Goal: Task Accomplishment & Management: Complete application form

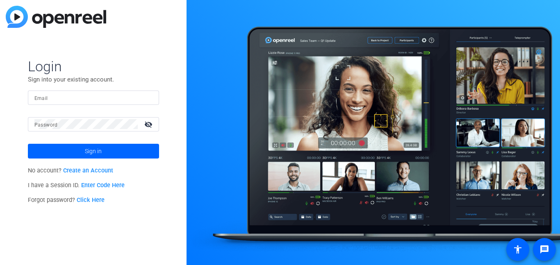
click at [126, 97] on input "Email" at bounding box center [93, 98] width 118 height 10
click at [121, 97] on input "Email" at bounding box center [93, 98] width 118 height 10
click at [108, 74] on span "Login" at bounding box center [93, 66] width 131 height 17
click at [101, 171] on link "Create an Account" at bounding box center [88, 170] width 50 height 7
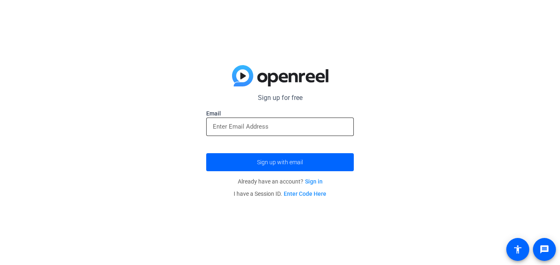
click at [245, 123] on input "email" at bounding box center [280, 127] width 134 height 10
paste input "[EMAIL_ADDRESS][PERSON_NAME][DOMAIN_NAME]"
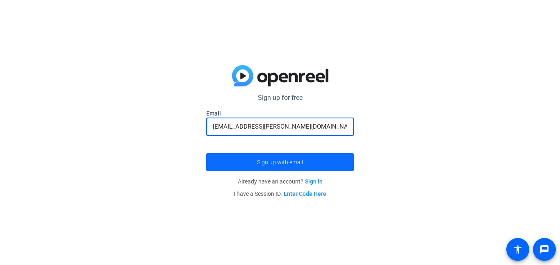
type input "[EMAIL_ADDRESS][PERSON_NAME][DOMAIN_NAME]"
click at [275, 162] on span "Sign up with email" at bounding box center [280, 162] width 46 height 0
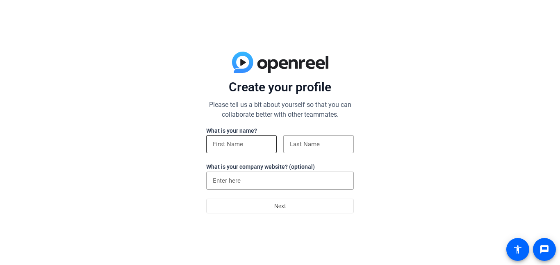
click at [255, 149] on div at bounding box center [241, 144] width 57 height 18
click at [256, 145] on input at bounding box center [241, 144] width 57 height 10
type input "JAGGER [PERSON_NAME]"
click at [296, 148] on input at bounding box center [318, 144] width 57 height 10
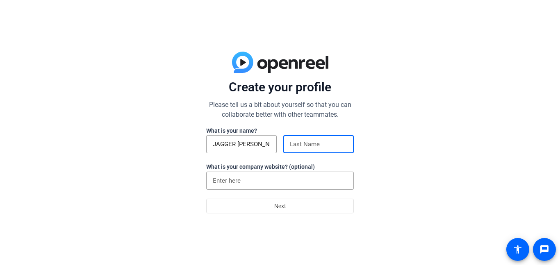
type input "M*******y"
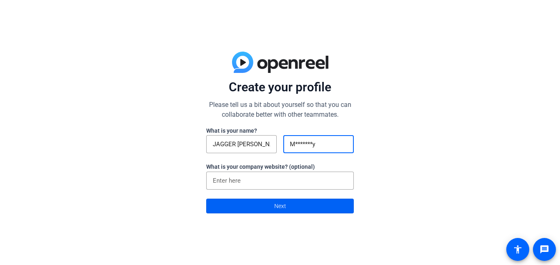
click at [288, 203] on span at bounding box center [280, 206] width 147 height 20
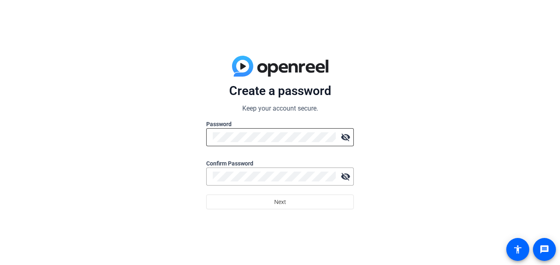
click at [267, 129] on div at bounding box center [274, 137] width 123 height 18
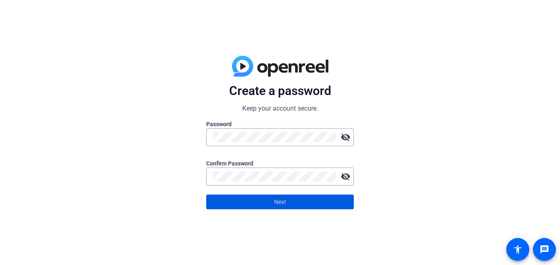
click at [293, 203] on span at bounding box center [280, 202] width 147 height 20
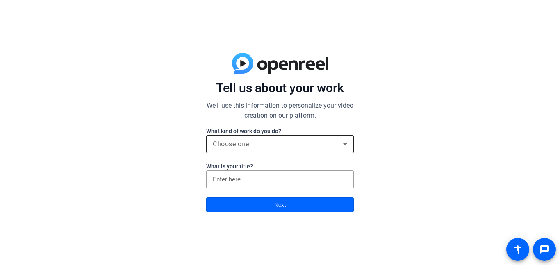
click at [271, 139] on div "Choose one" at bounding box center [280, 144] width 134 height 18
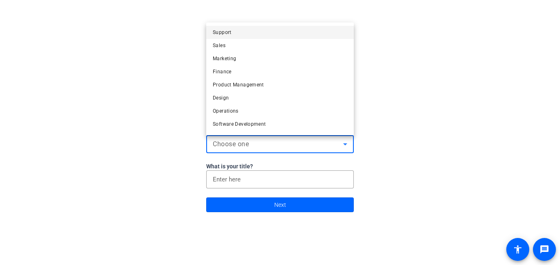
click at [390, 138] on div at bounding box center [280, 132] width 560 height 265
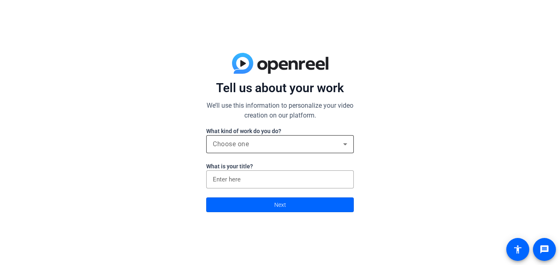
click at [301, 144] on div "Choose one" at bounding box center [278, 144] width 130 height 10
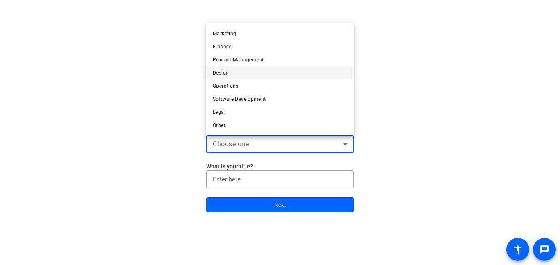
scroll to position [23, 0]
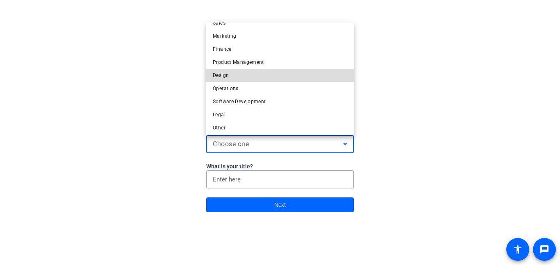
click at [273, 78] on mat-option "Design" at bounding box center [280, 75] width 148 height 13
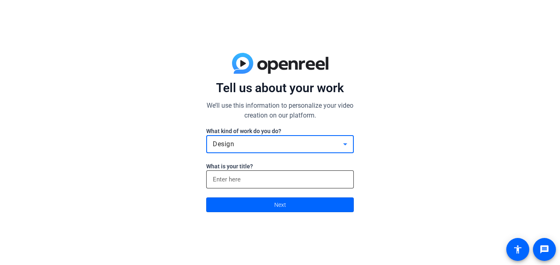
click at [272, 176] on input at bounding box center [280, 180] width 134 height 10
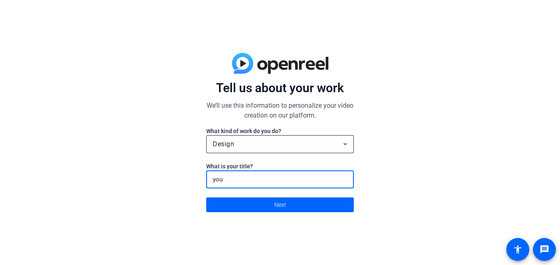
click at [275, 147] on div "Design" at bounding box center [278, 144] width 130 height 10
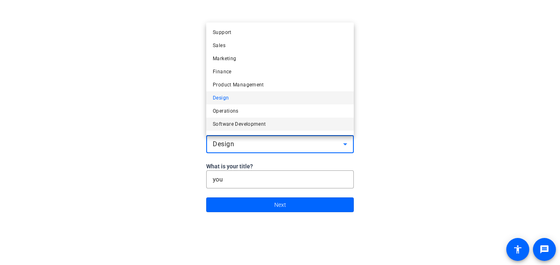
click at [253, 125] on span "Software Development" at bounding box center [239, 124] width 53 height 10
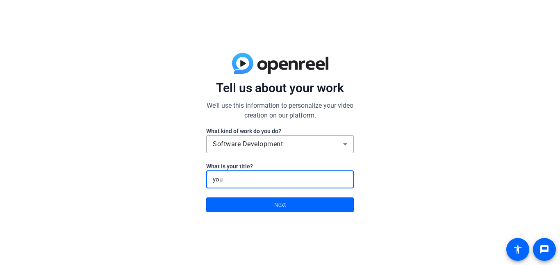
click at [261, 178] on input "you" at bounding box center [280, 180] width 134 height 10
type input "youtube"
click at [266, 200] on span at bounding box center [280, 205] width 147 height 20
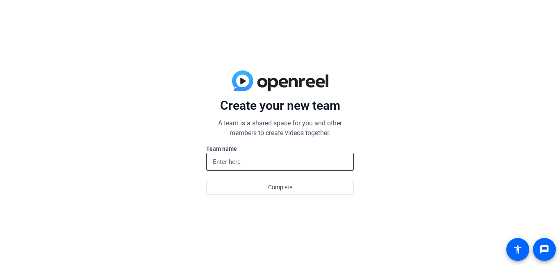
click at [276, 167] on div at bounding box center [280, 162] width 134 height 18
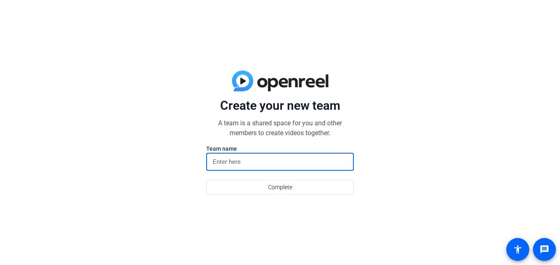
click at [269, 164] on input at bounding box center [280, 162] width 134 height 10
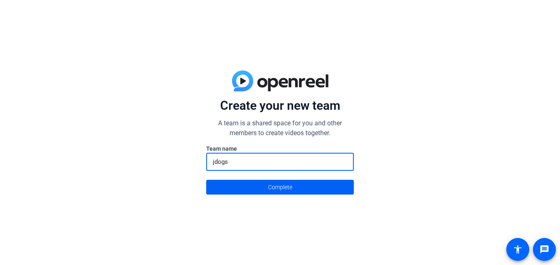
type input "jdogs"
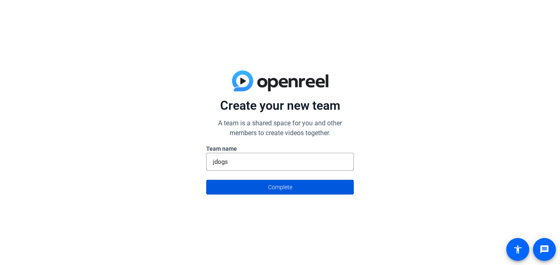
click at [276, 192] on span "Complete" at bounding box center [280, 188] width 24 height 16
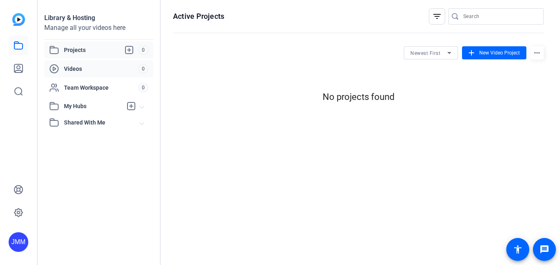
click at [123, 68] on span "Videos" at bounding box center [101, 69] width 74 height 8
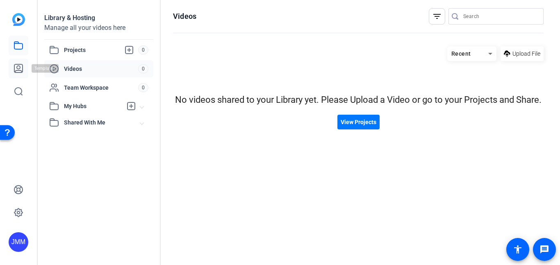
click at [21, 72] on icon at bounding box center [18, 68] width 8 height 8
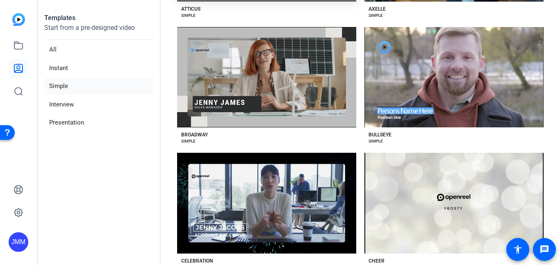
scroll to position [292, 0]
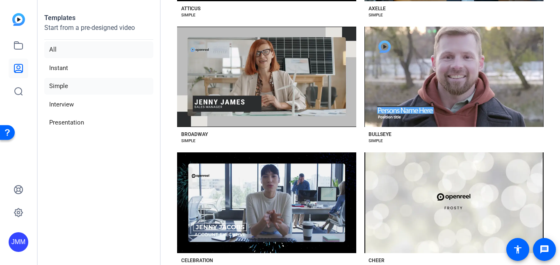
click at [84, 50] on li "All" at bounding box center [98, 49] width 109 height 17
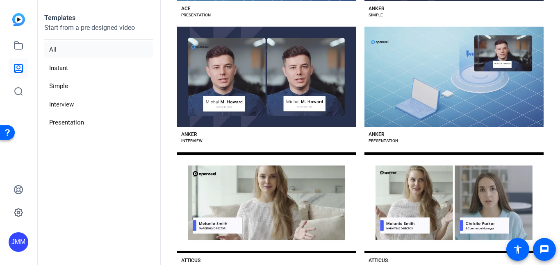
scroll to position [544, 0]
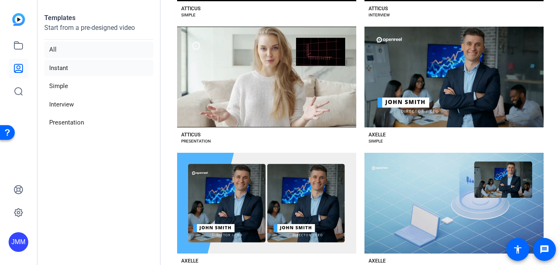
click at [92, 65] on li "Instant" at bounding box center [98, 68] width 109 height 17
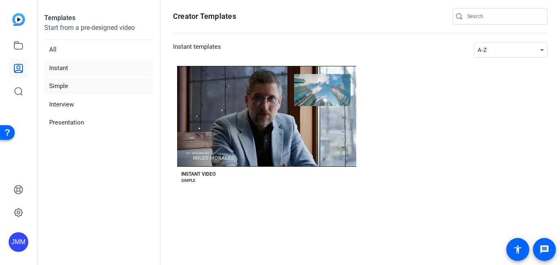
click at [88, 86] on li "Simple" at bounding box center [98, 86] width 109 height 17
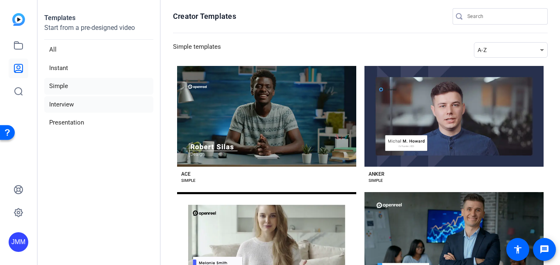
click at [85, 99] on li "Interview" at bounding box center [98, 104] width 109 height 17
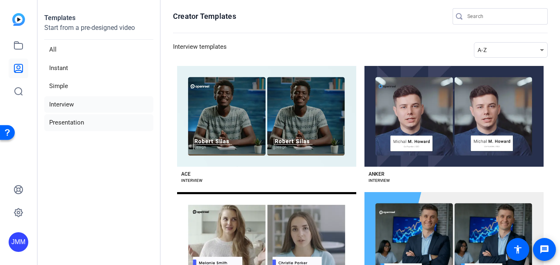
click at [84, 123] on li "Presentation" at bounding box center [98, 122] width 109 height 17
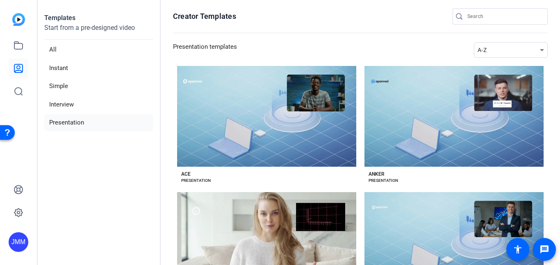
click at [16, 244] on div "JMM" at bounding box center [19, 242] width 20 height 20
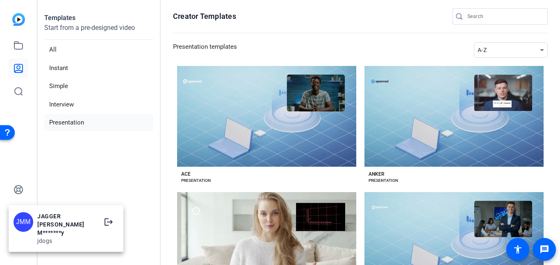
click at [41, 183] on div at bounding box center [280, 132] width 560 height 265
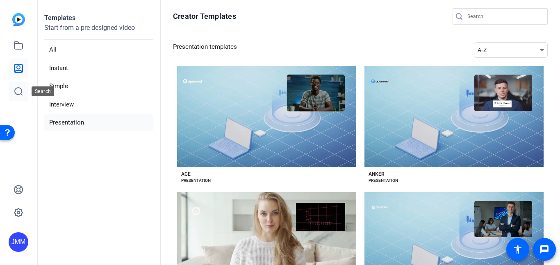
click at [19, 93] on icon at bounding box center [19, 92] width 10 height 10
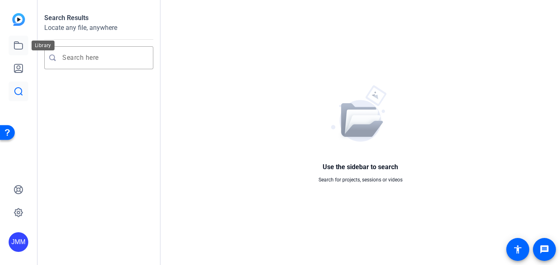
click at [25, 50] on link at bounding box center [19, 46] width 20 height 20
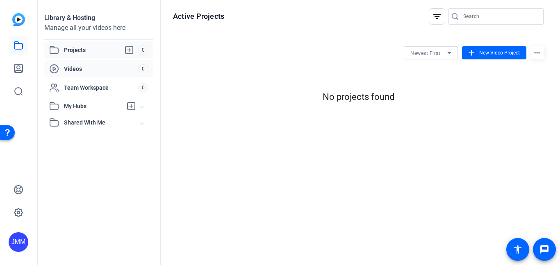
click at [79, 70] on span "Videos" at bounding box center [101, 69] width 74 height 8
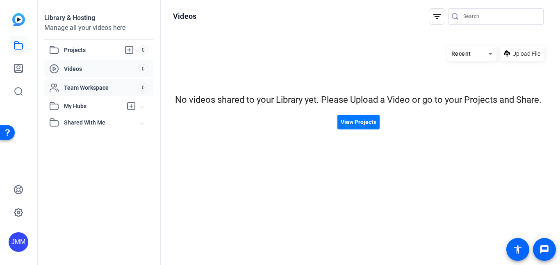
click at [105, 87] on span "Team Workspace" at bounding box center [101, 88] width 74 height 8
click at [112, 52] on span "Projects" at bounding box center [101, 50] width 74 height 10
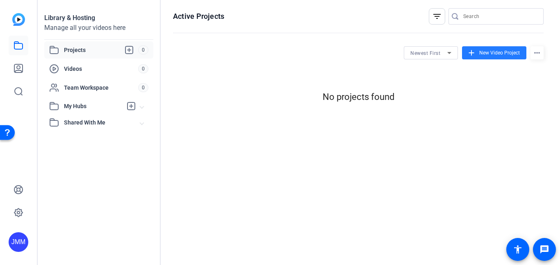
click at [497, 52] on span "New Video Project" at bounding box center [499, 52] width 41 height 7
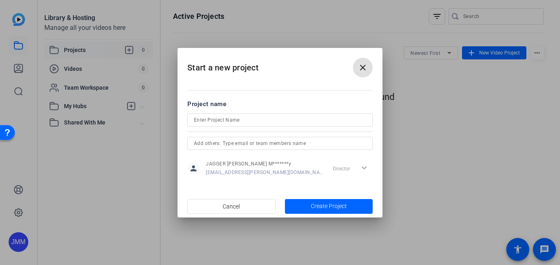
click at [267, 118] on input at bounding box center [280, 120] width 172 height 10
